Goal: Information Seeking & Learning: Learn about a topic

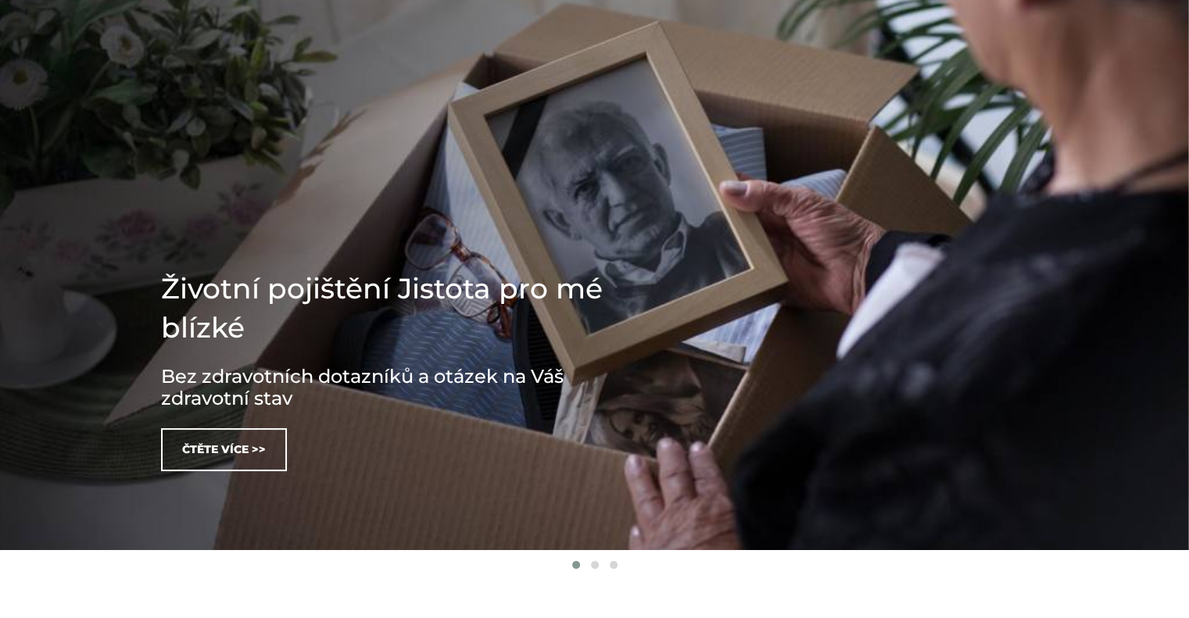
scroll to position [234, 0]
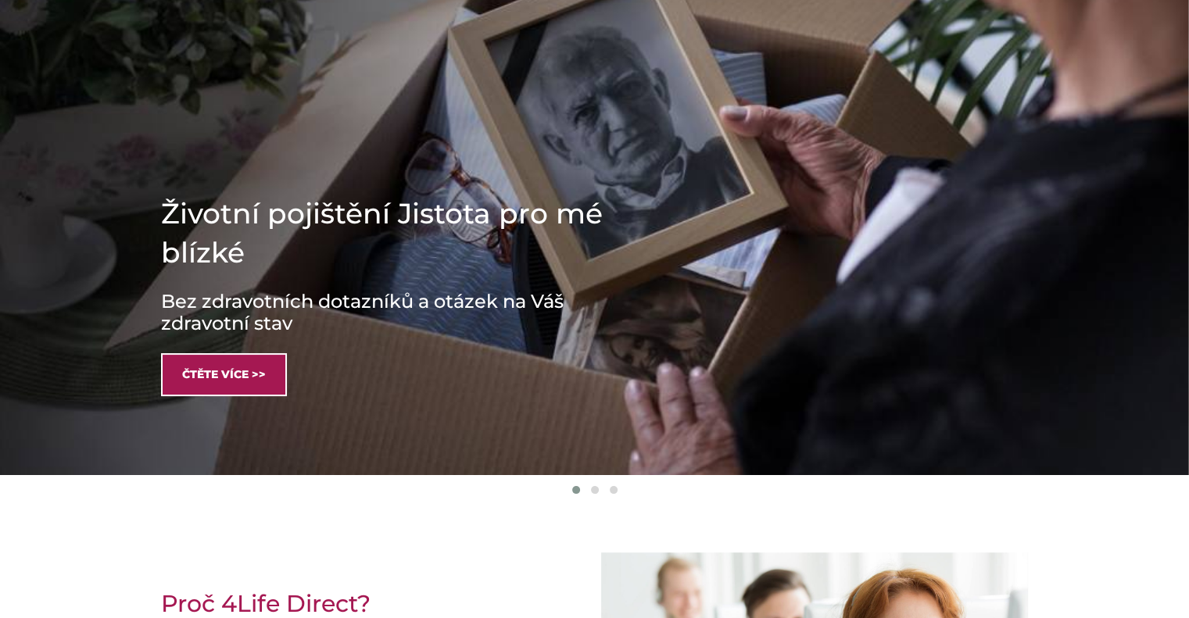
click at [272, 371] on link "Čtěte více >>" at bounding box center [224, 374] width 126 height 43
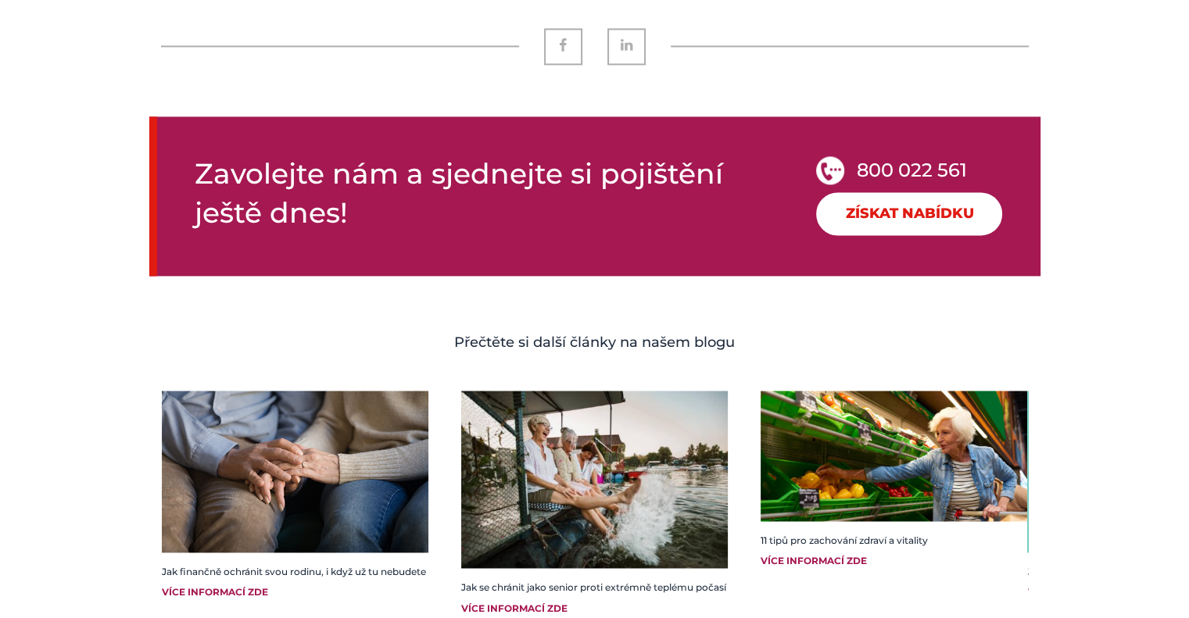
scroll to position [2423, 0]
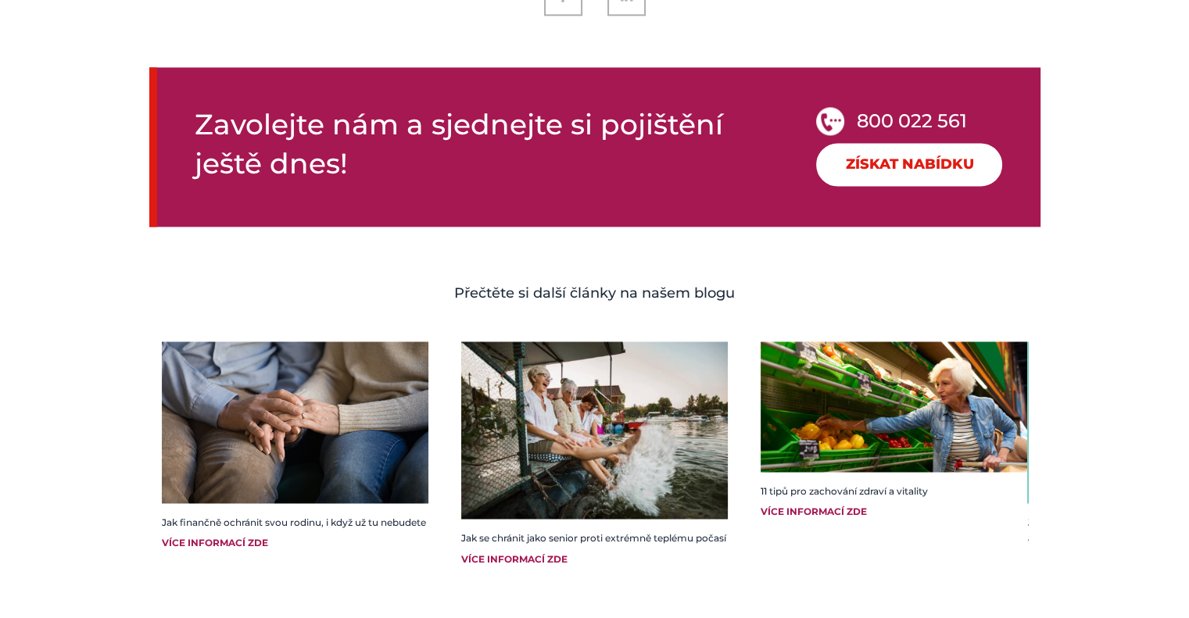
click at [935, 151] on link "Získat nabídku" at bounding box center [909, 164] width 186 height 43
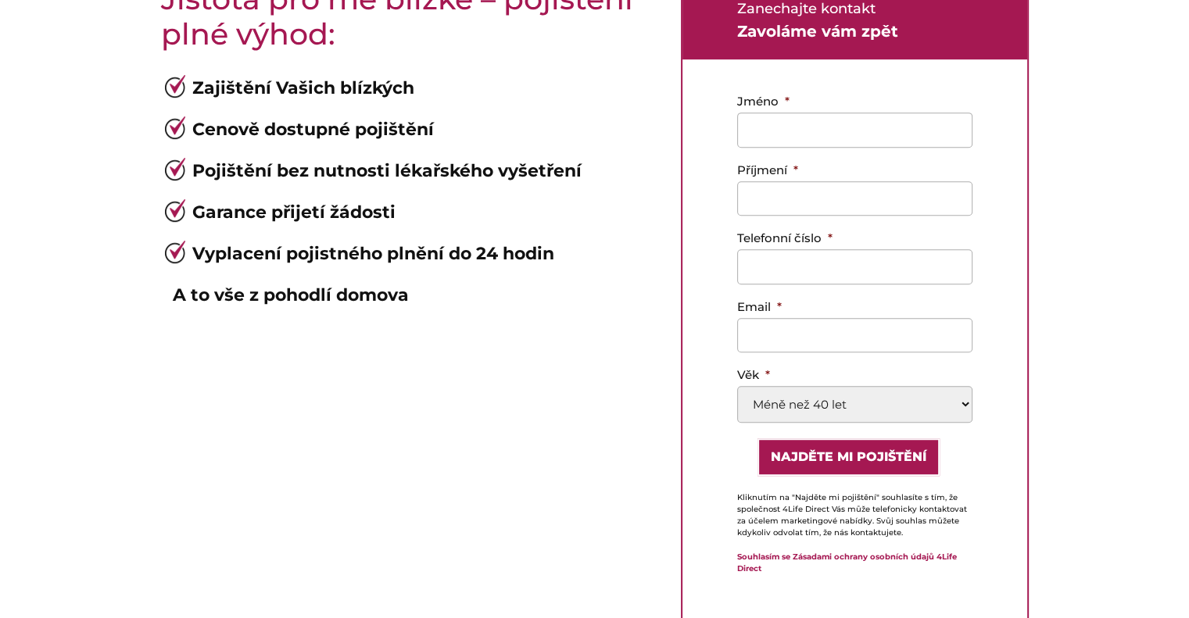
scroll to position [860, 0]
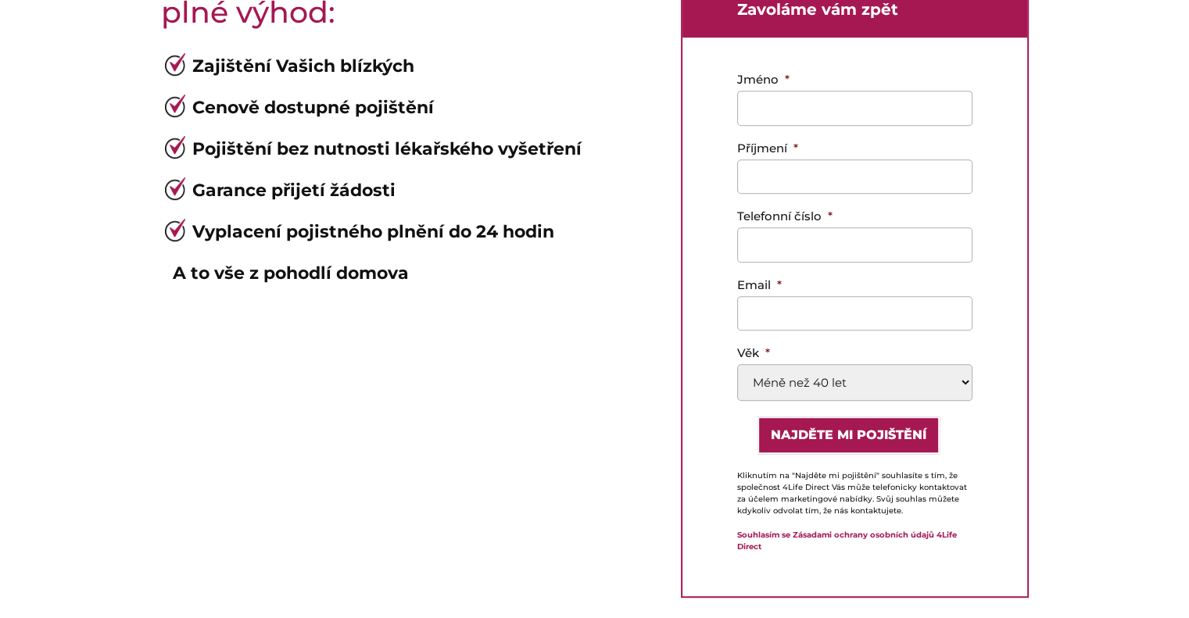
click at [964, 383] on select "Méně než 40 let 40-49 50-59 60-69 70-85" at bounding box center [854, 382] width 235 height 37
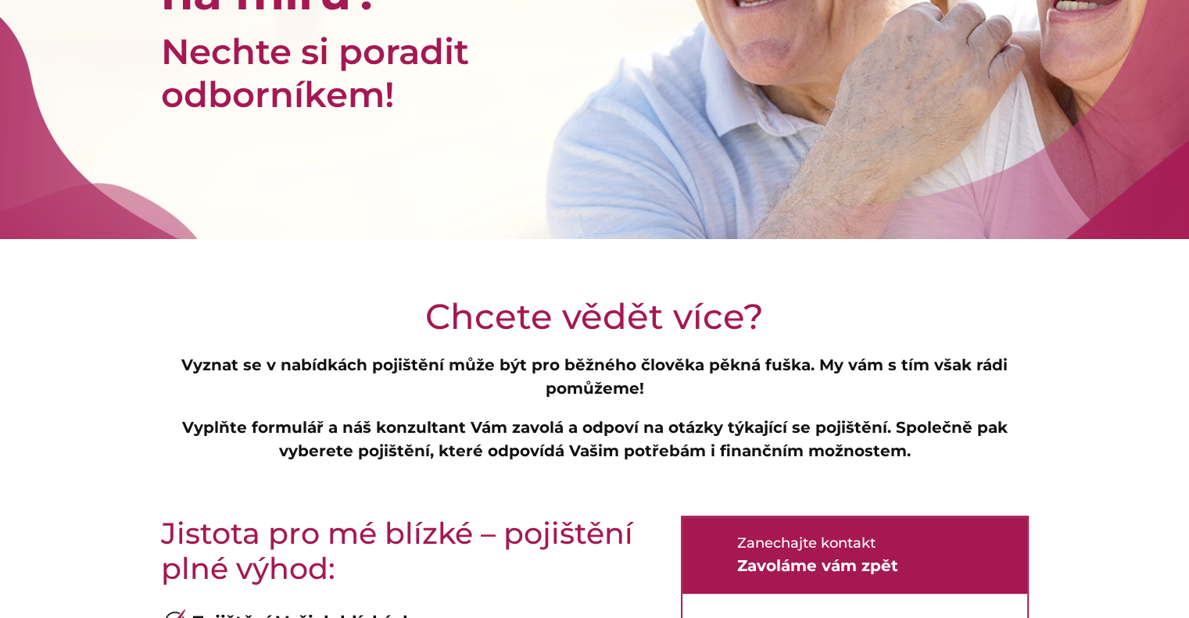
scroll to position [0, 0]
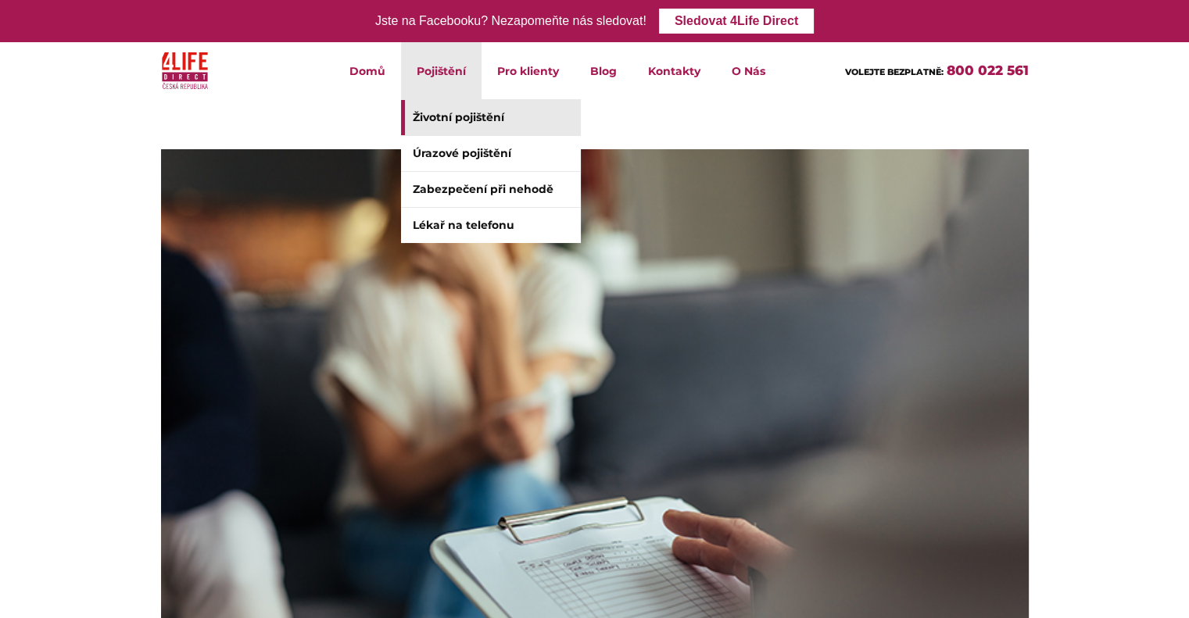
click at [463, 121] on link "Životní pojištění" at bounding box center [491, 117] width 180 height 35
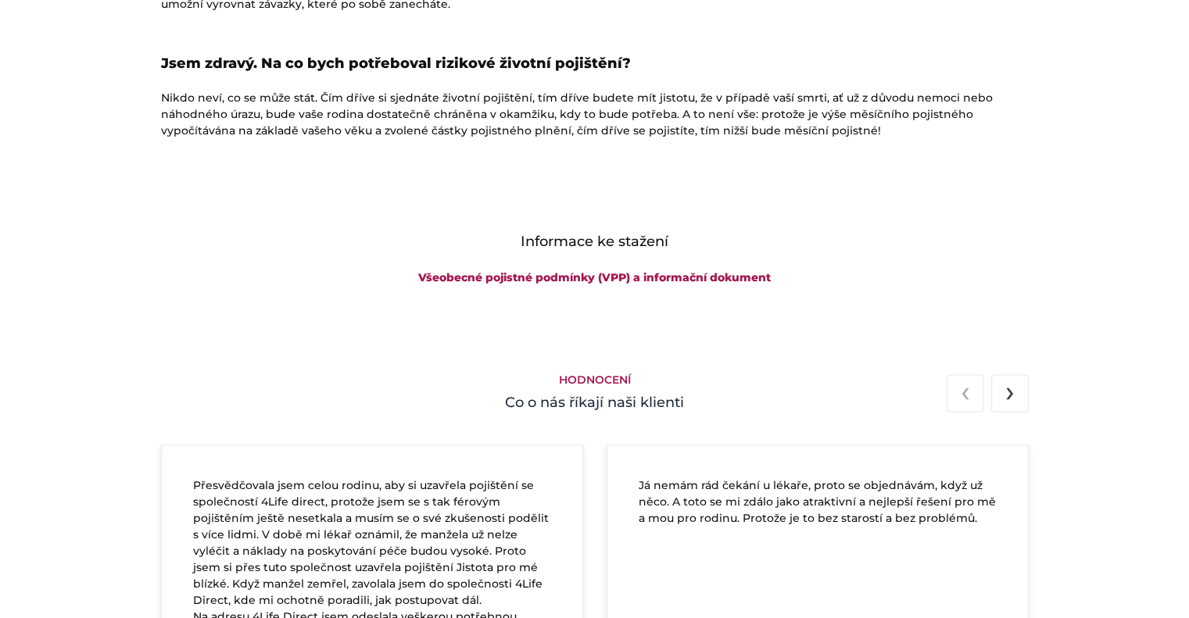
scroll to position [2501, 0]
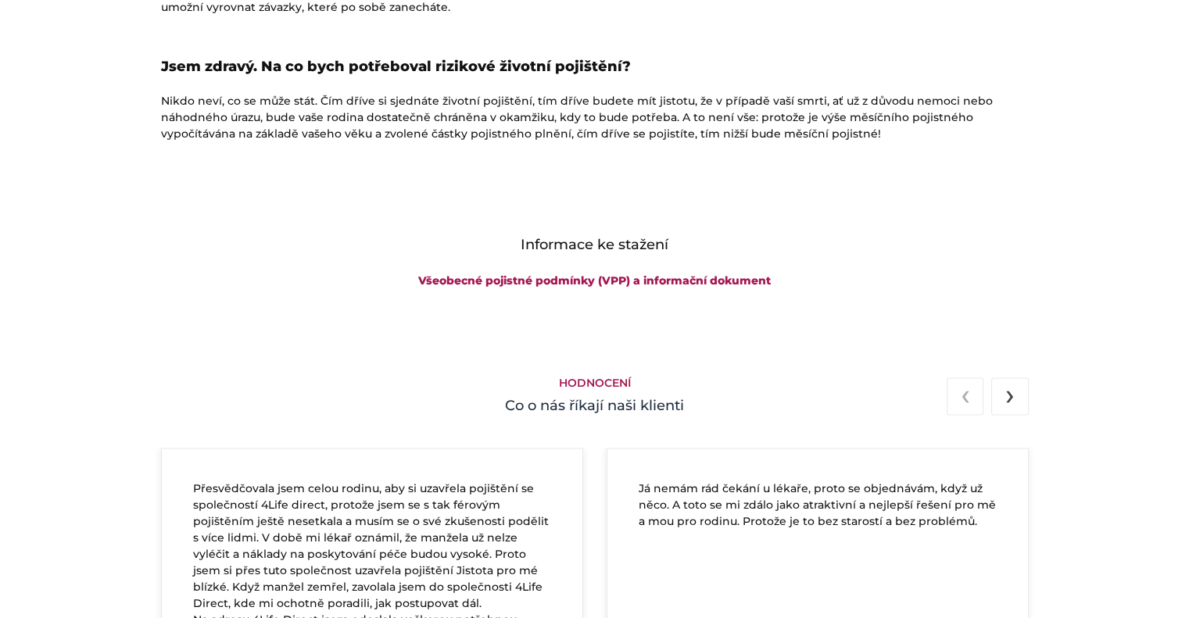
click at [1022, 402] on button "›" at bounding box center [1009, 396] width 37 height 38
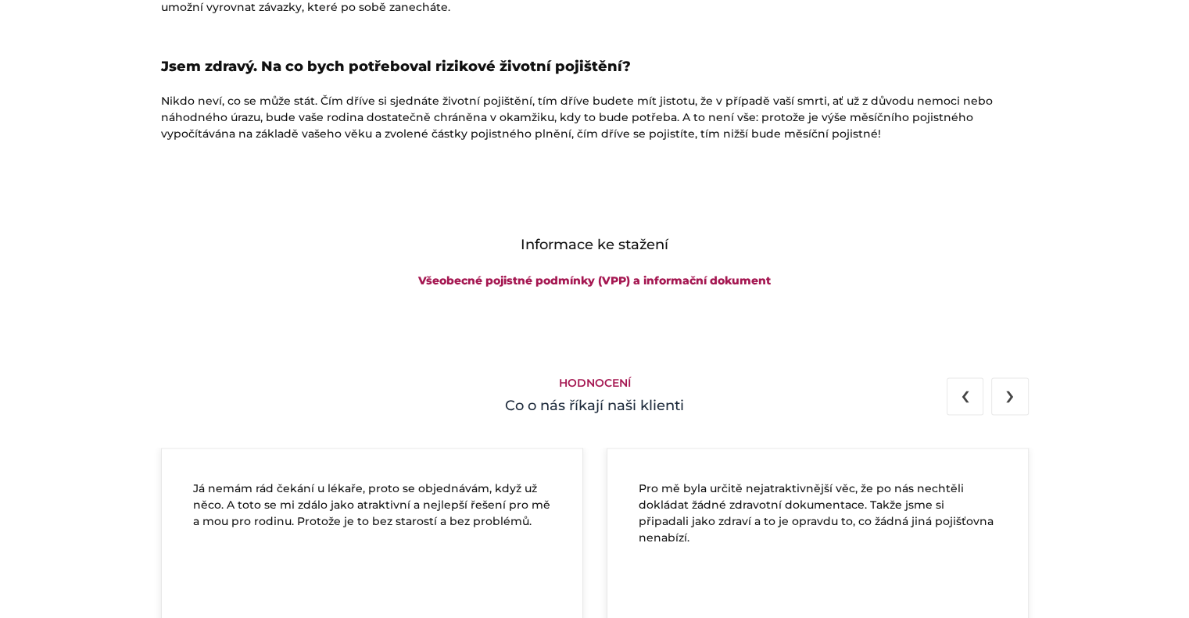
click at [1022, 402] on button "›" at bounding box center [1009, 396] width 37 height 38
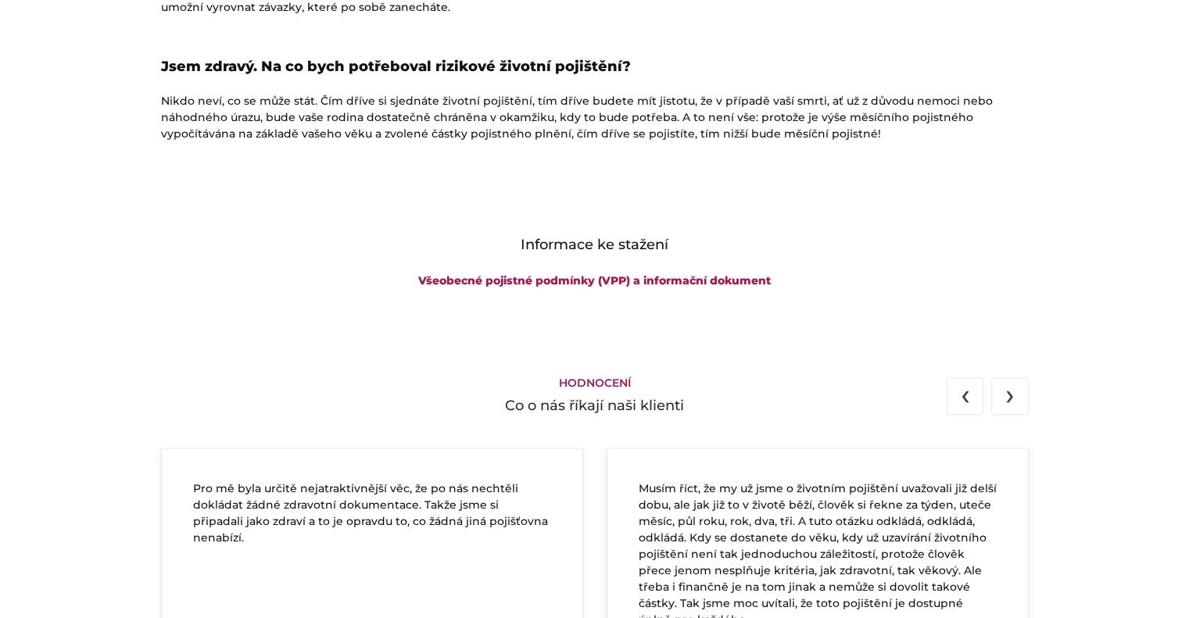
click at [1022, 402] on button "›" at bounding box center [1009, 396] width 37 height 38
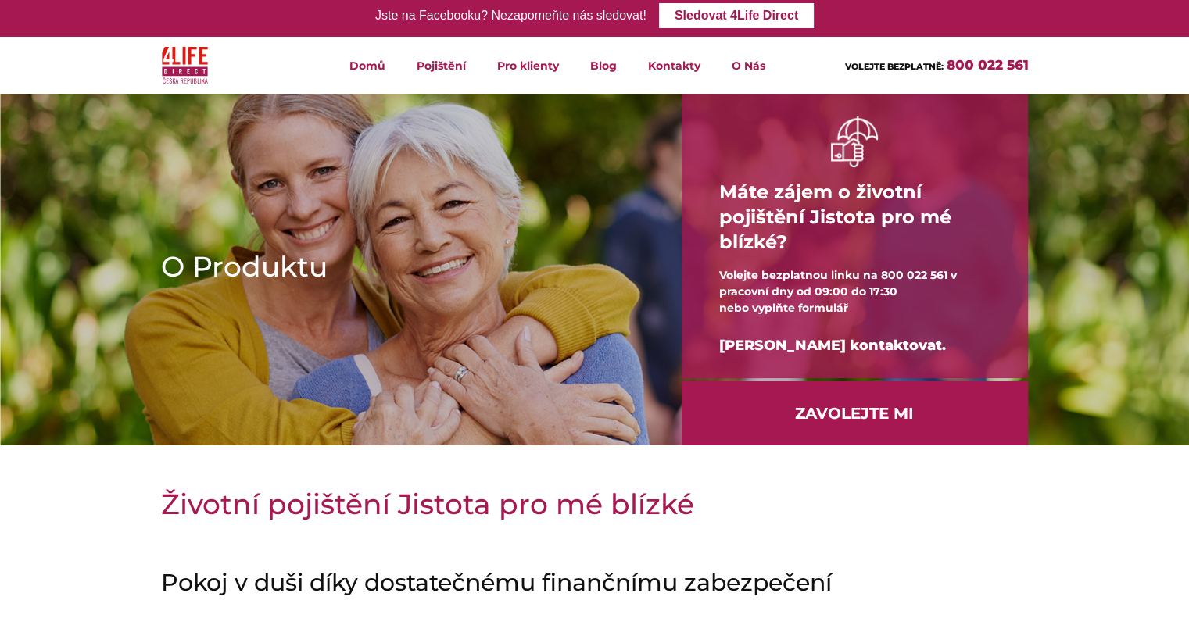
scroll to position [0, 0]
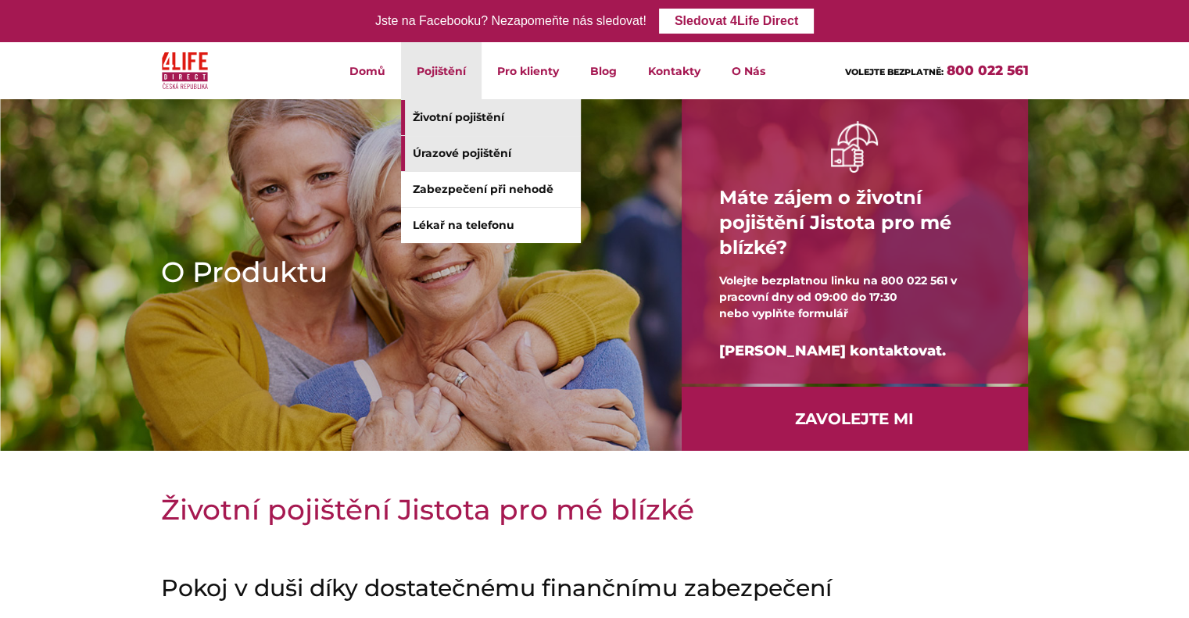
click at [459, 153] on link "Úrazové pojištění" at bounding box center [491, 153] width 180 height 35
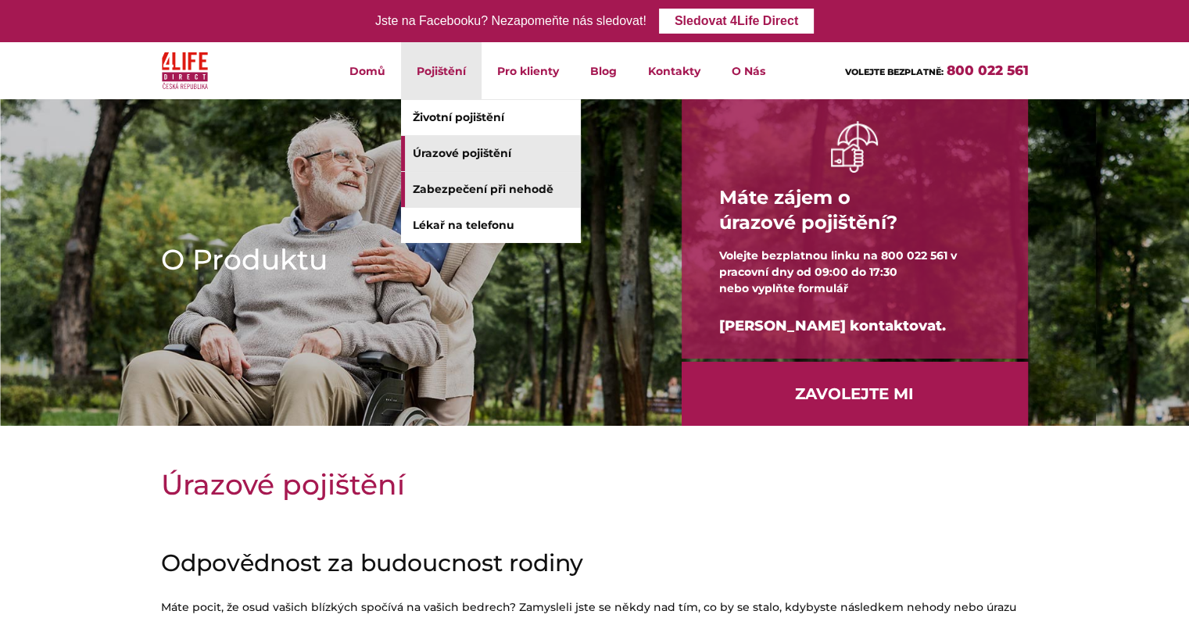
click at [445, 193] on link "Zabezpečení při nehodě" at bounding box center [491, 189] width 180 height 35
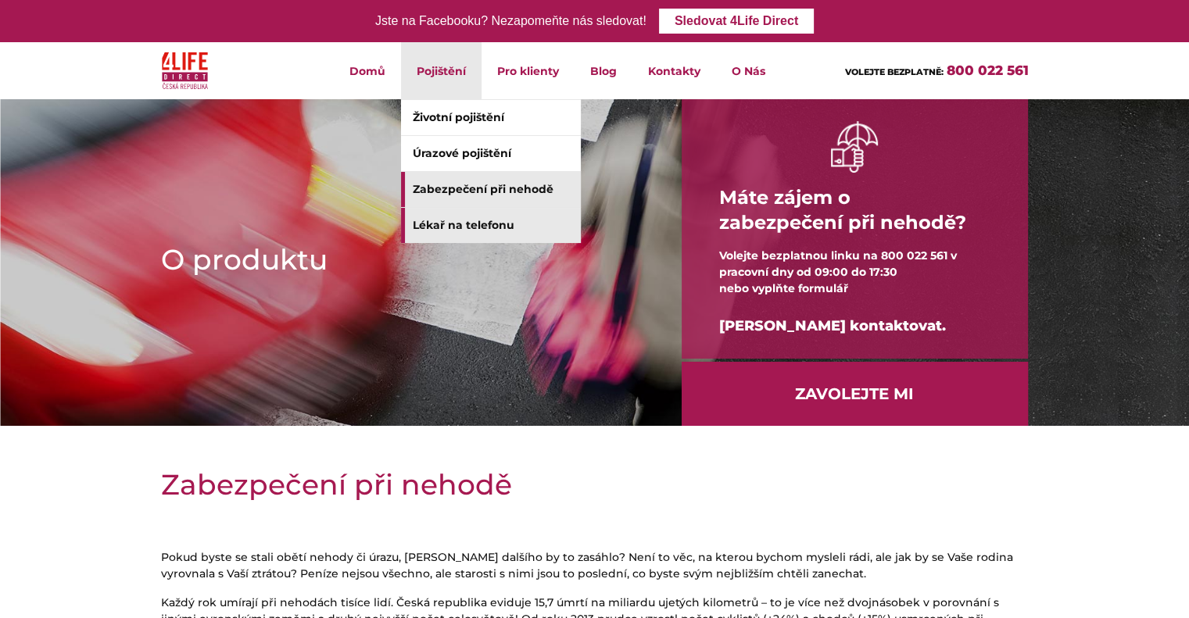
click at [444, 220] on link "Lékař na telefonu" at bounding box center [491, 225] width 180 height 35
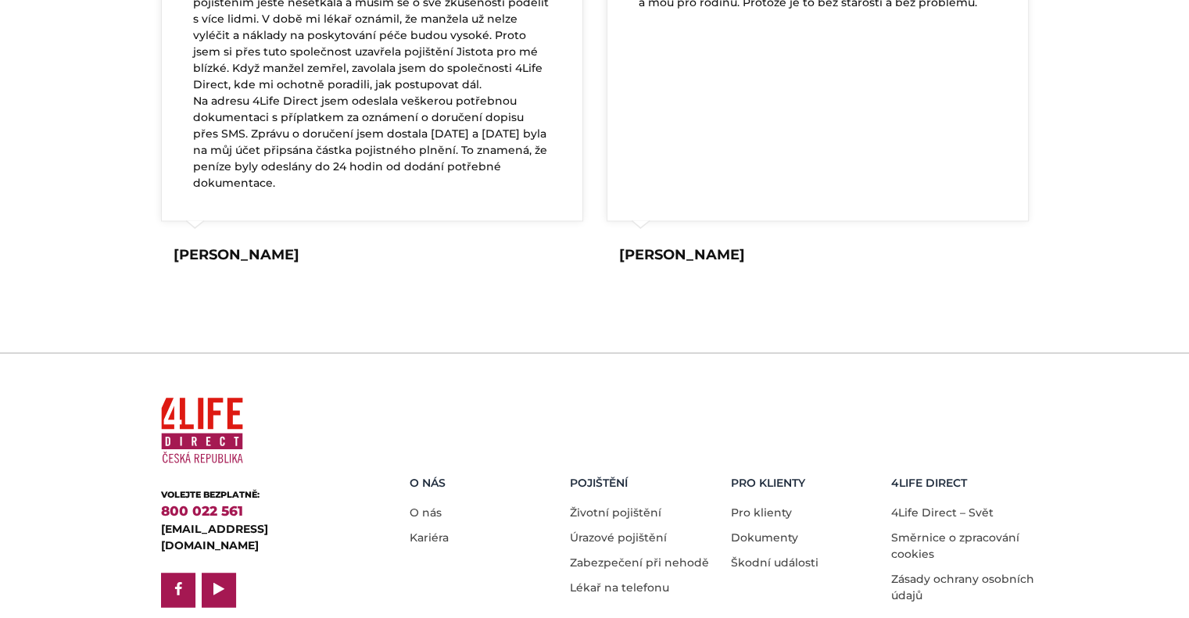
scroll to position [2344, 0]
click at [760, 504] on link "Pro klienty" at bounding box center [761, 511] width 61 height 14
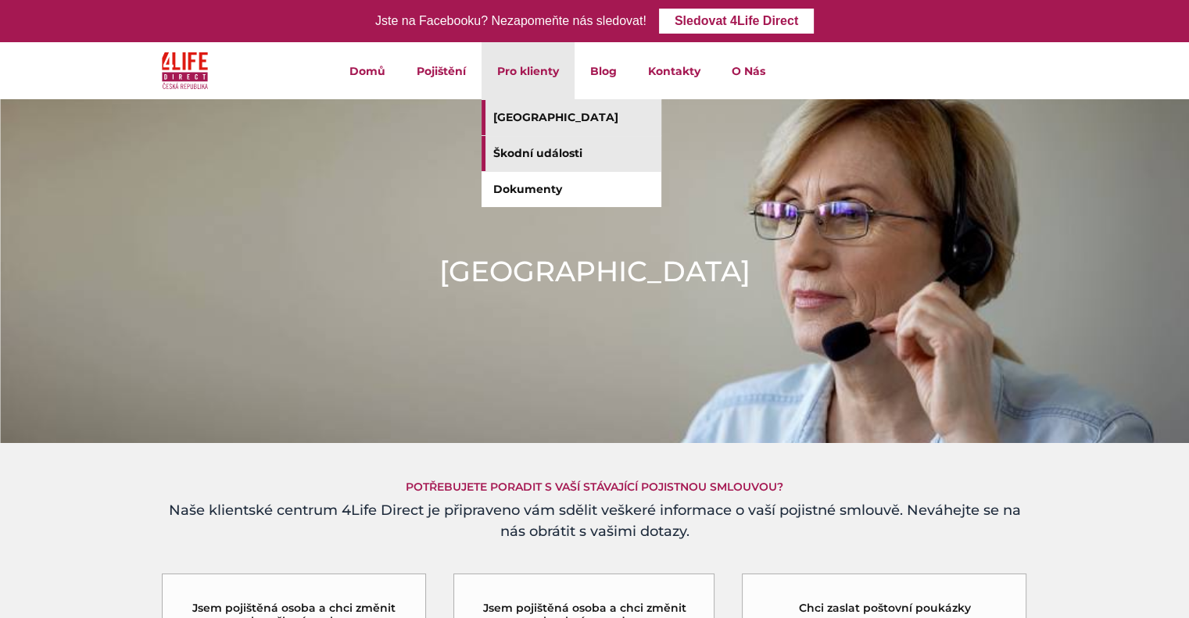
click at [558, 152] on link "Škodní události" at bounding box center [571, 153] width 180 height 35
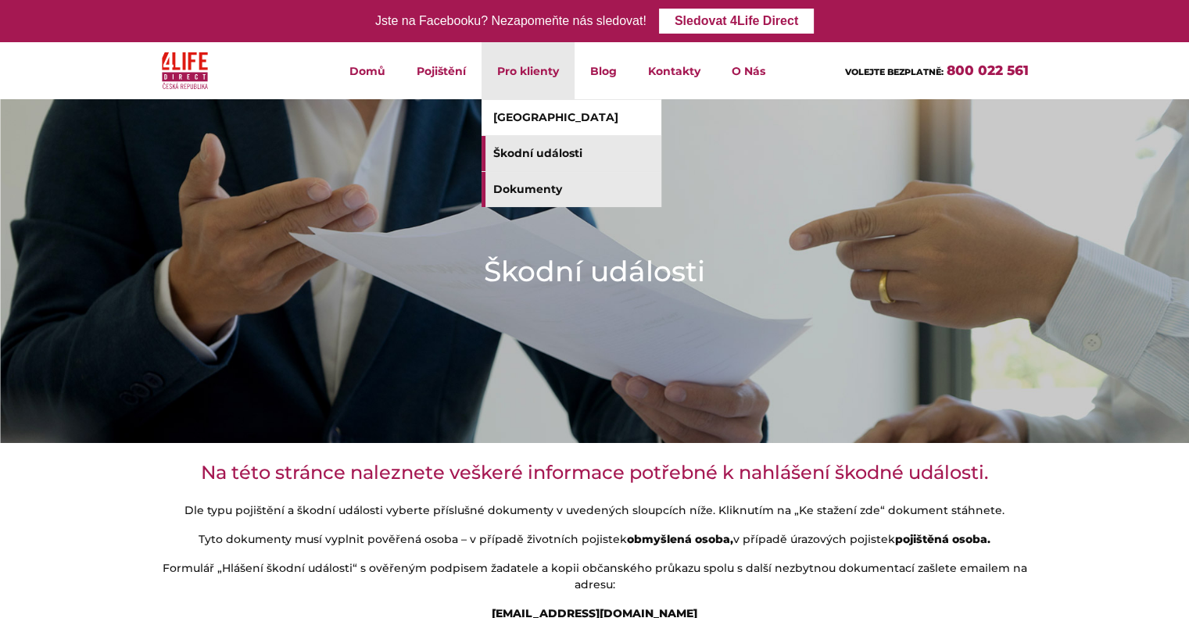
click at [539, 189] on link "Dokumenty" at bounding box center [571, 189] width 180 height 35
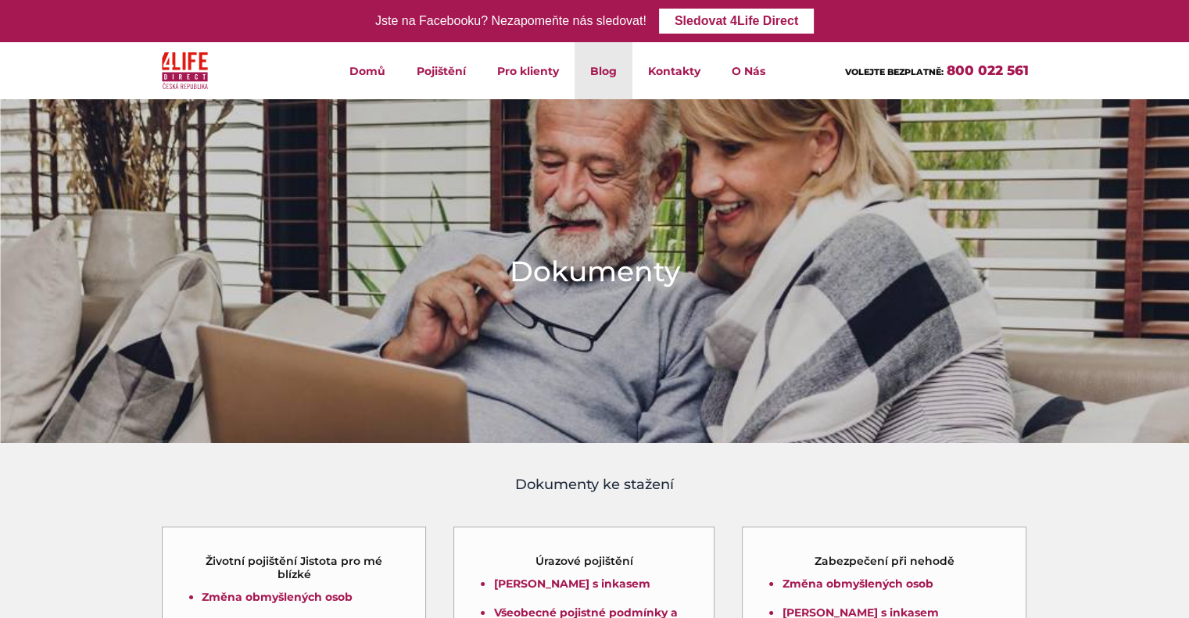
click at [603, 73] on link "Blog" at bounding box center [603, 70] width 58 height 57
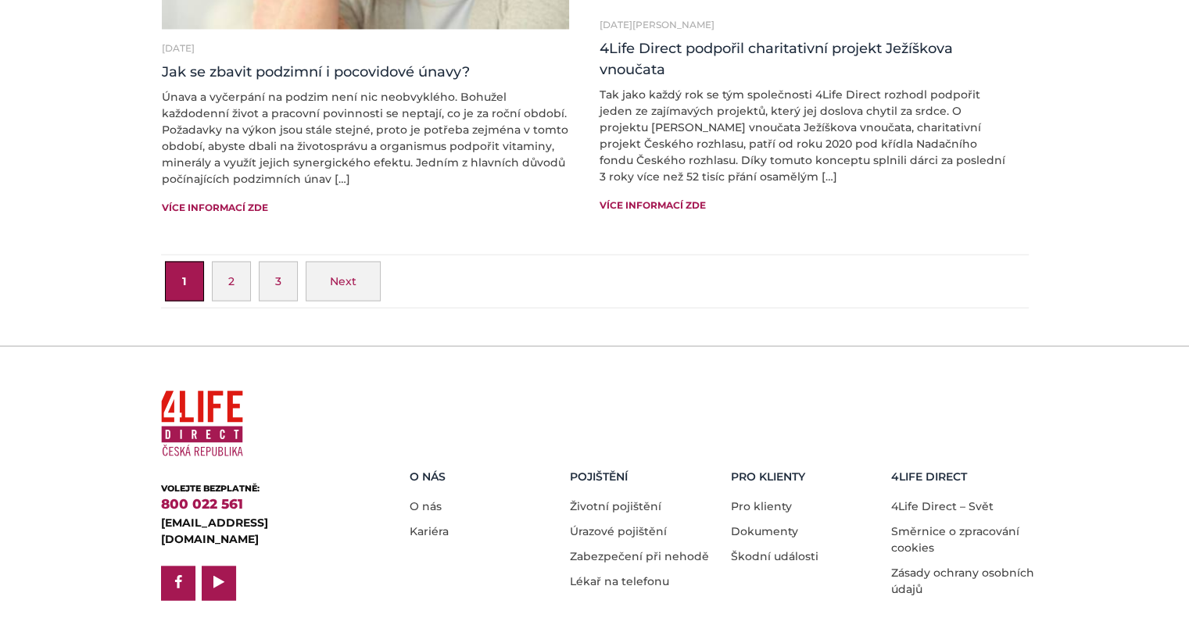
scroll to position [2803, 0]
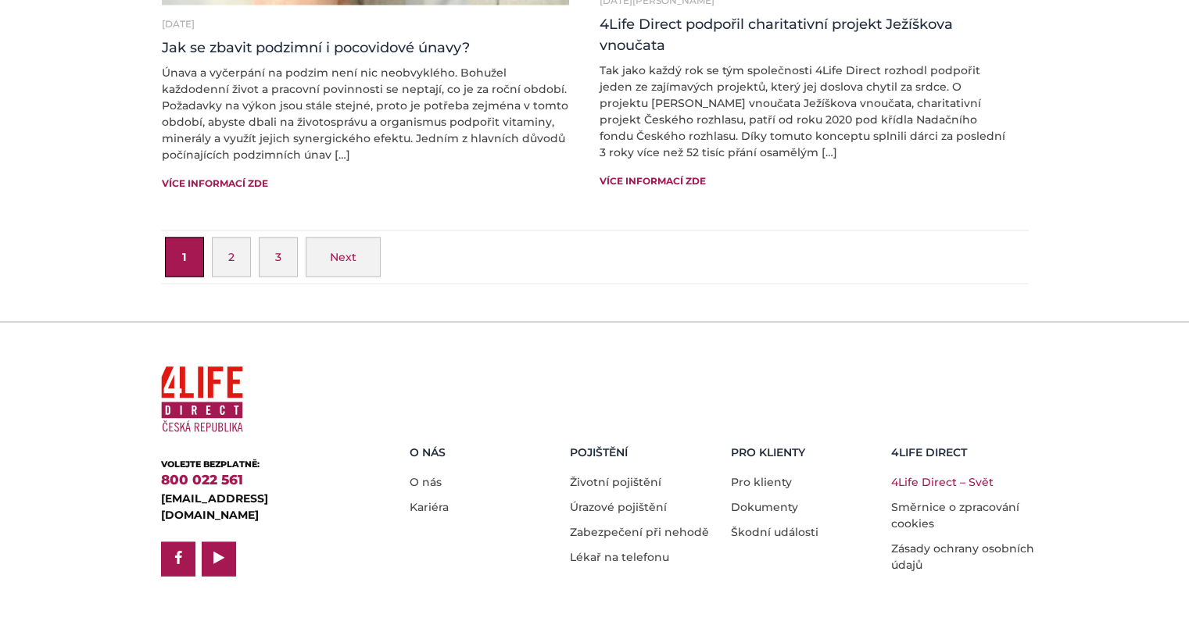
click at [944, 474] on link "4Life Direct – Svět" at bounding box center [942, 481] width 102 height 14
